Goal: Task Accomplishment & Management: Manage account settings

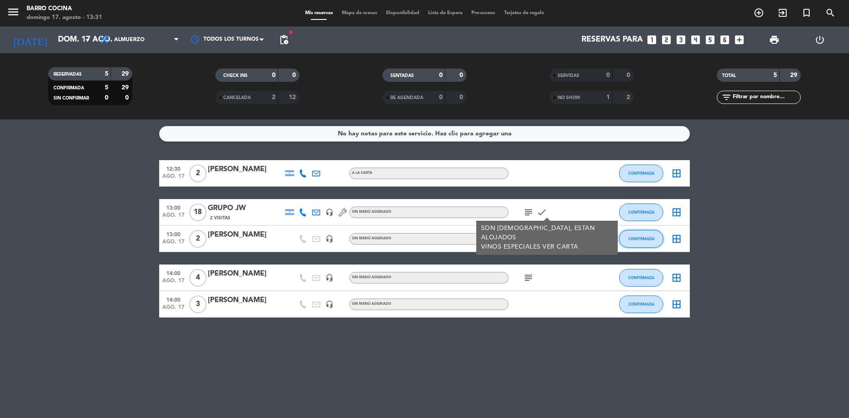
click at [649, 246] on button "CONFIRMADA" at bounding box center [641, 239] width 44 height 18
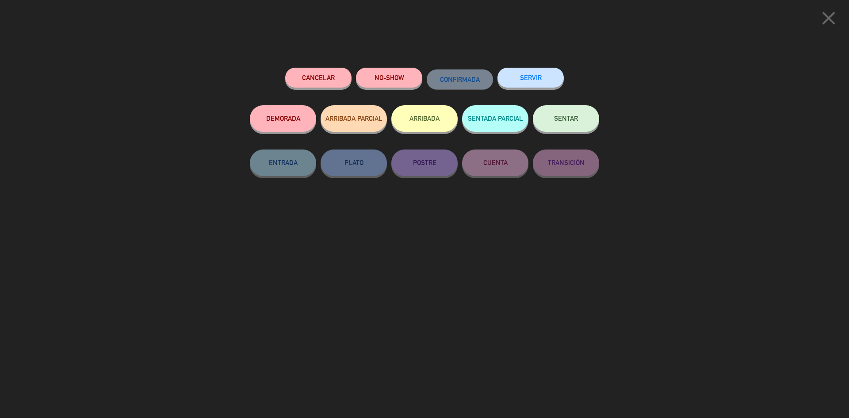
click at [418, 121] on button "ARRIBADA" at bounding box center [424, 118] width 66 height 27
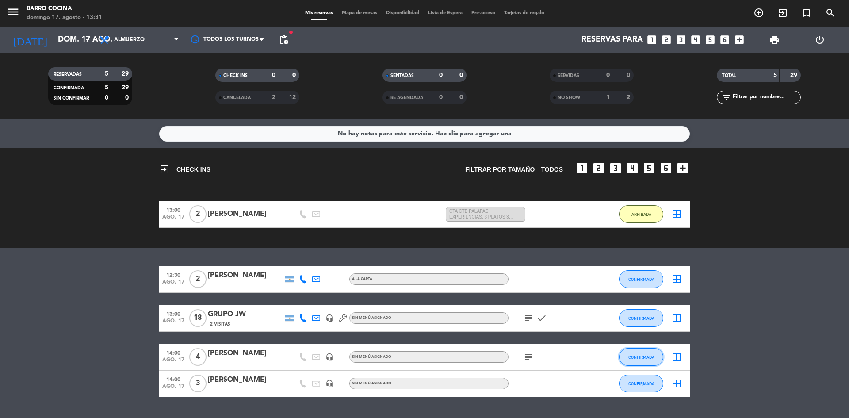
click at [637, 355] on span "CONFIRMADA" at bounding box center [642, 357] width 26 height 5
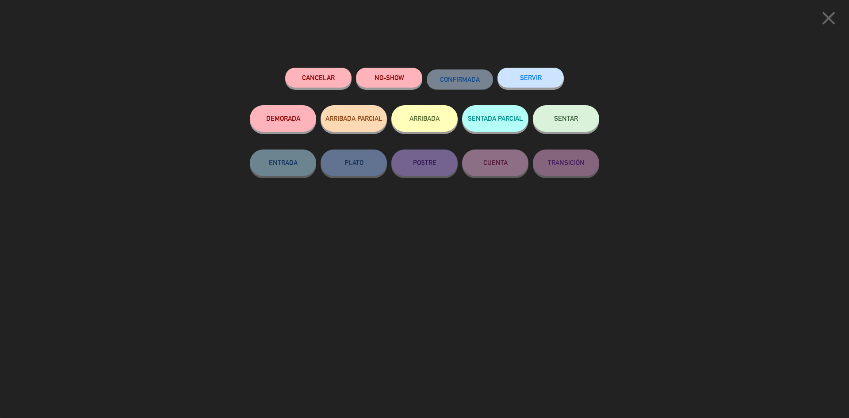
click at [434, 117] on button "ARRIBADA" at bounding box center [424, 118] width 66 height 27
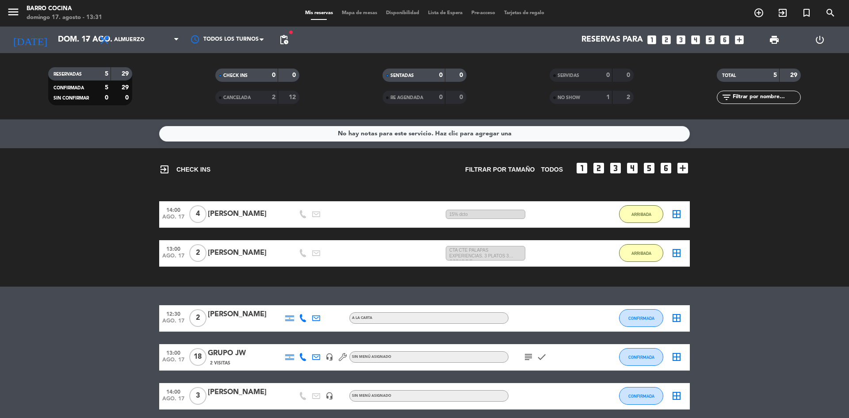
click at [224, 324] on div at bounding box center [245, 323] width 75 height 7
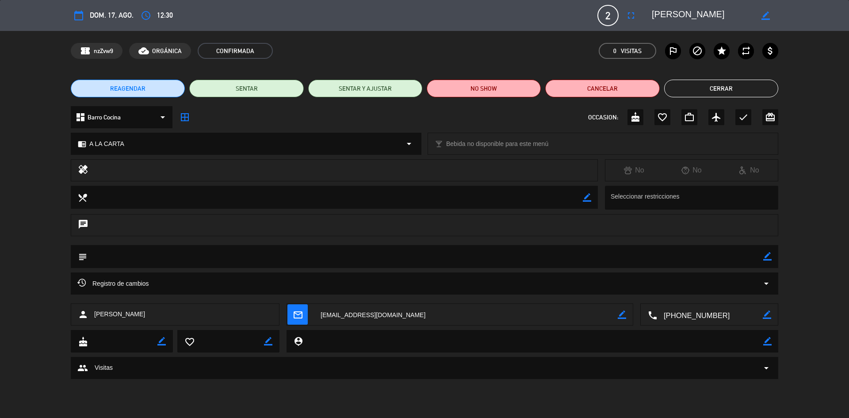
click at [691, 86] on button "Cerrar" at bounding box center [721, 89] width 114 height 18
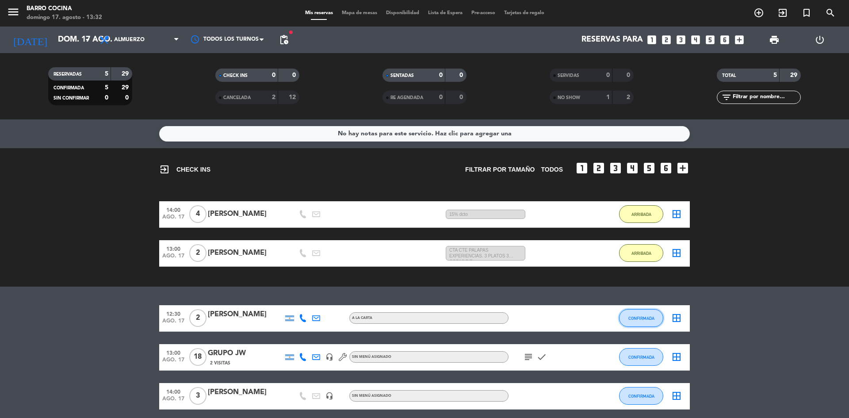
click at [645, 318] on span "CONFIRMADA" at bounding box center [642, 318] width 26 height 5
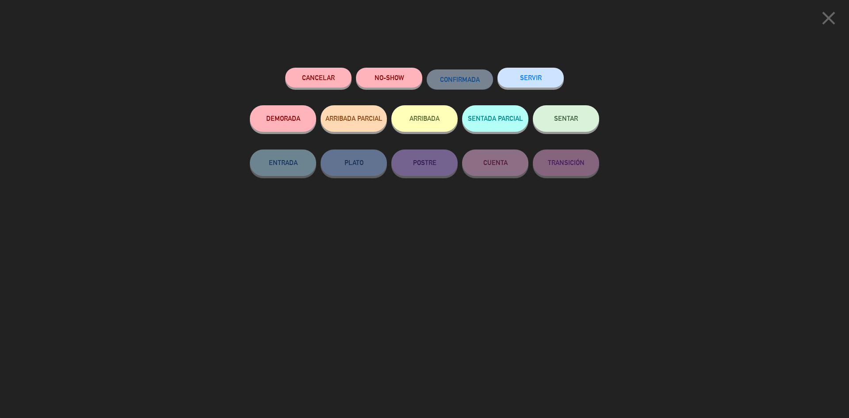
click at [420, 128] on button "ARRIBADA" at bounding box center [424, 118] width 66 height 27
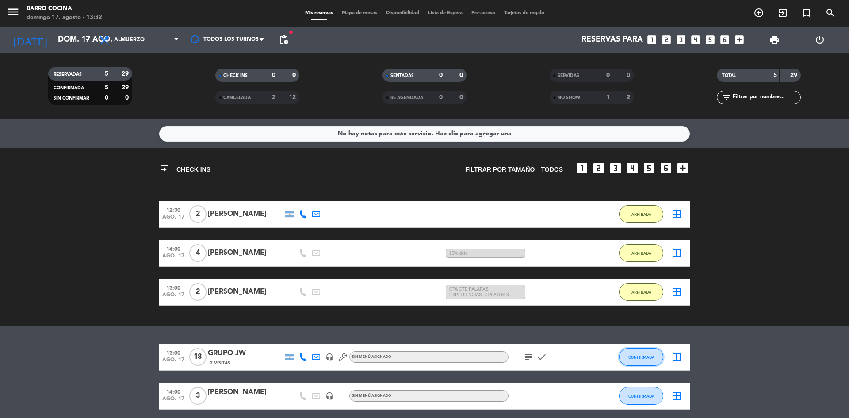
click at [644, 353] on button "CONFIRMADA" at bounding box center [641, 357] width 44 height 18
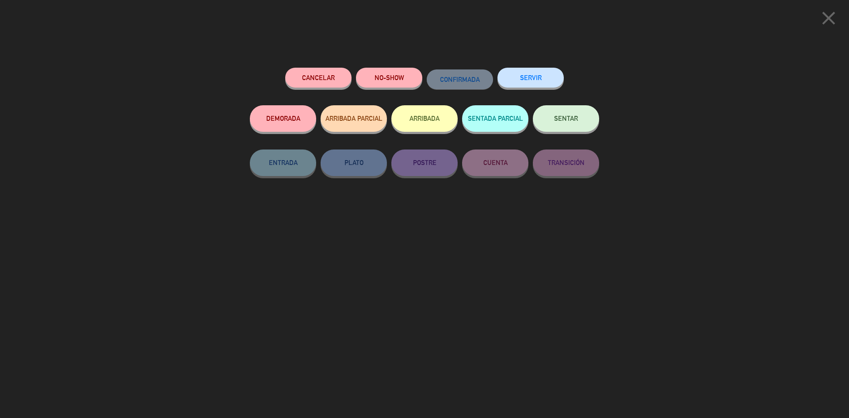
click at [439, 114] on button "ARRIBADA" at bounding box center [424, 118] width 66 height 27
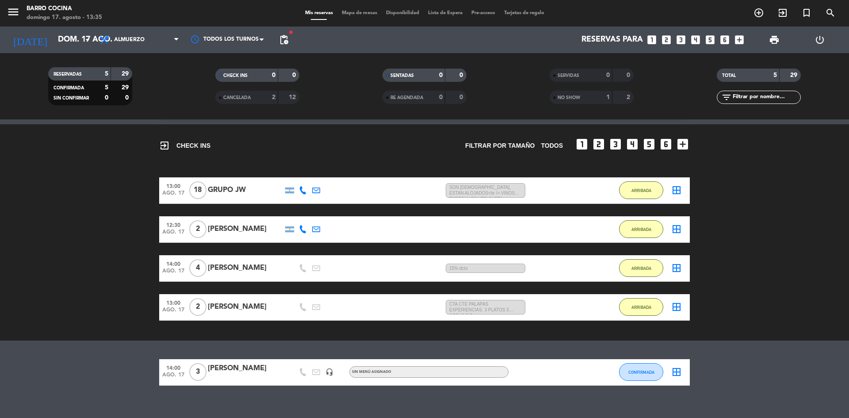
scroll to position [23, 0]
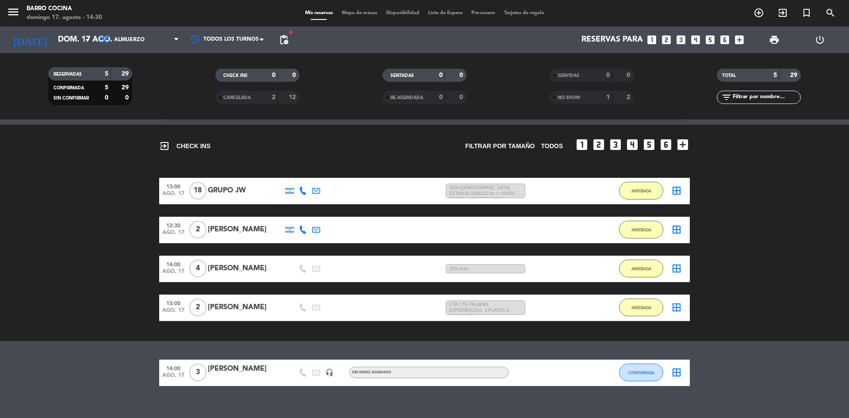
click at [537, 327] on div "exit_to_app CHECK INS Filtrar por tamaño TODOS looks_one looks_two looks_3 look…" at bounding box center [424, 233] width 849 height 216
click at [151, 41] on span "Almuerzo" at bounding box center [139, 39] width 88 height 19
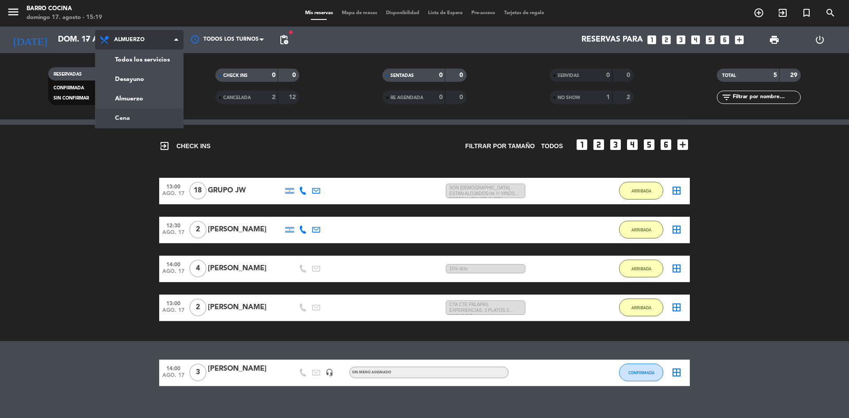
click at [151, 115] on div "menu Barro Cocina domingo 17. agosto - 15:19 Mis reservas Mapa de mesas Disponi…" at bounding box center [424, 59] width 849 height 119
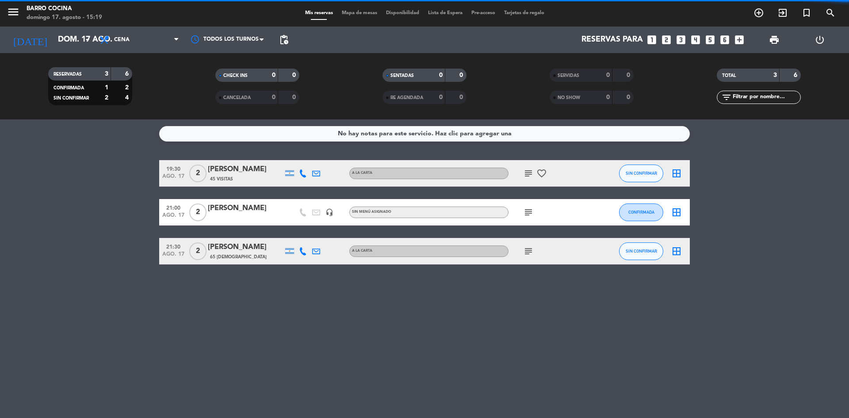
scroll to position [0, 0]
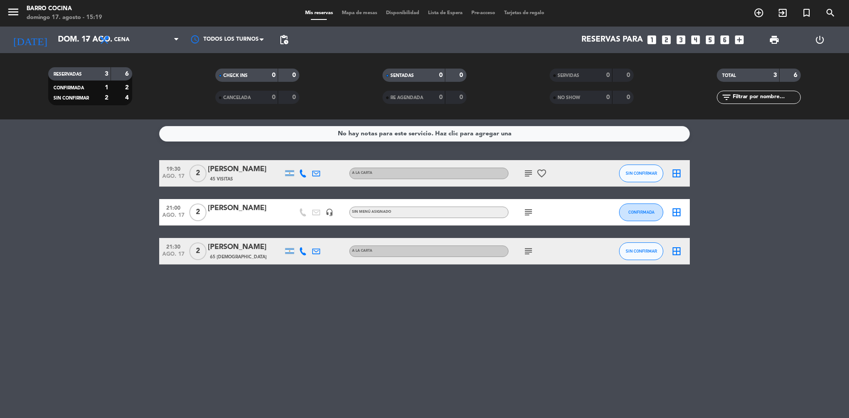
click at [234, 244] on div "[PERSON_NAME]" at bounding box center [245, 248] width 75 height 12
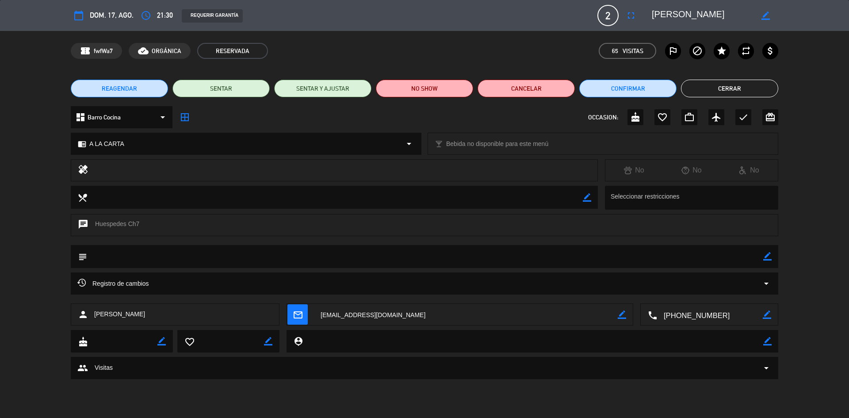
click at [743, 89] on button "Cerrar" at bounding box center [729, 89] width 97 height 18
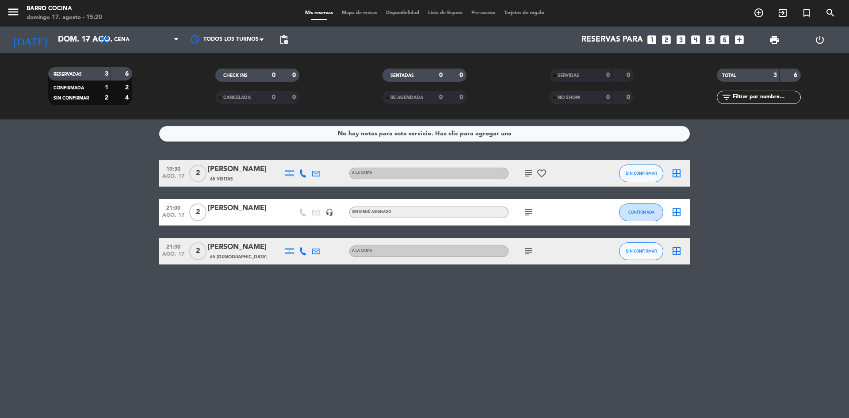
click at [525, 251] on icon "subject" at bounding box center [528, 251] width 11 height 11
click at [530, 210] on icon "subject" at bounding box center [528, 212] width 11 height 11
click at [527, 173] on icon "subject" at bounding box center [528, 173] width 11 height 11
